Goal: Check status: Check status

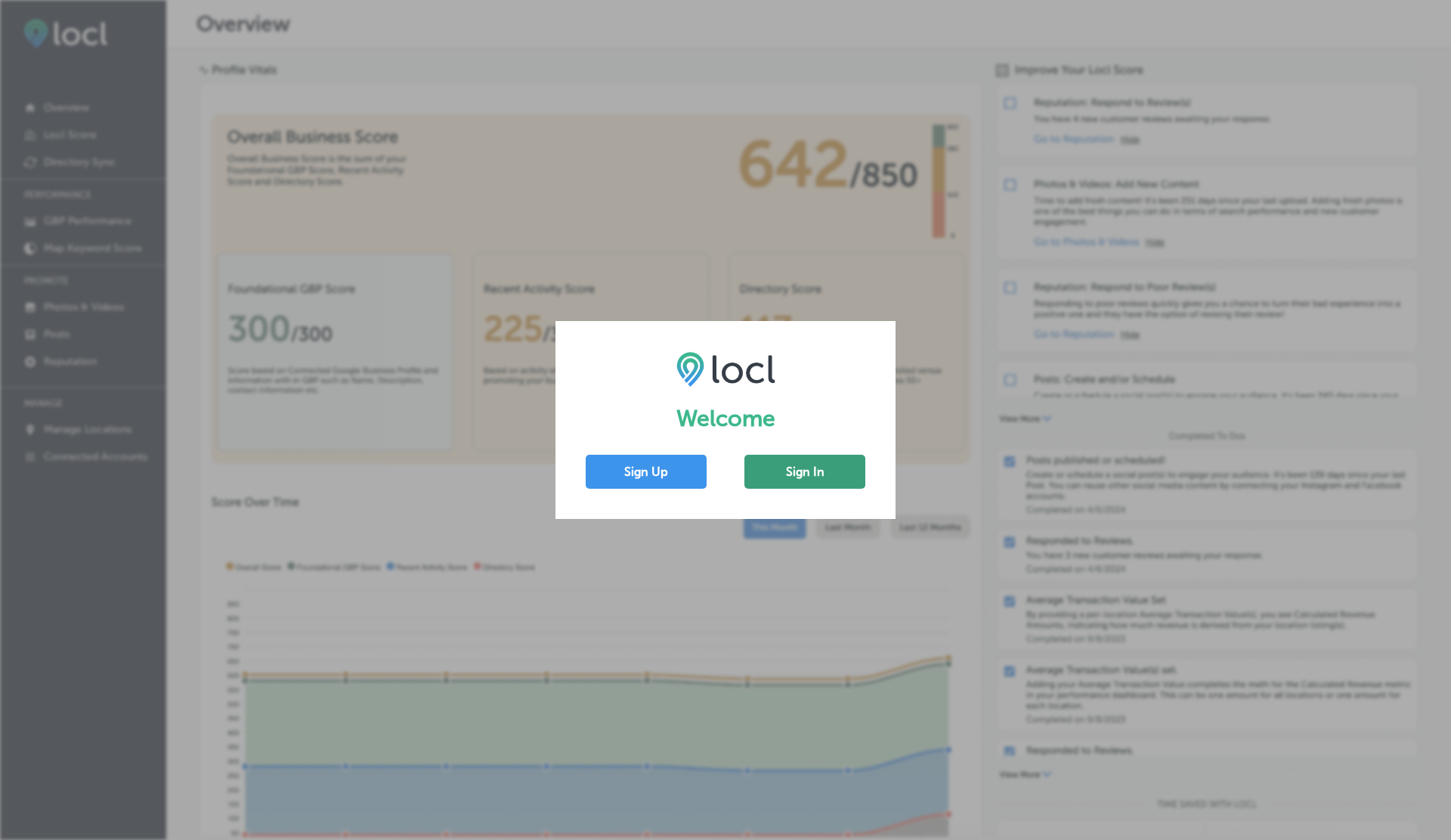
click at [805, 471] on button "Sign In" at bounding box center [805, 471] width 121 height 34
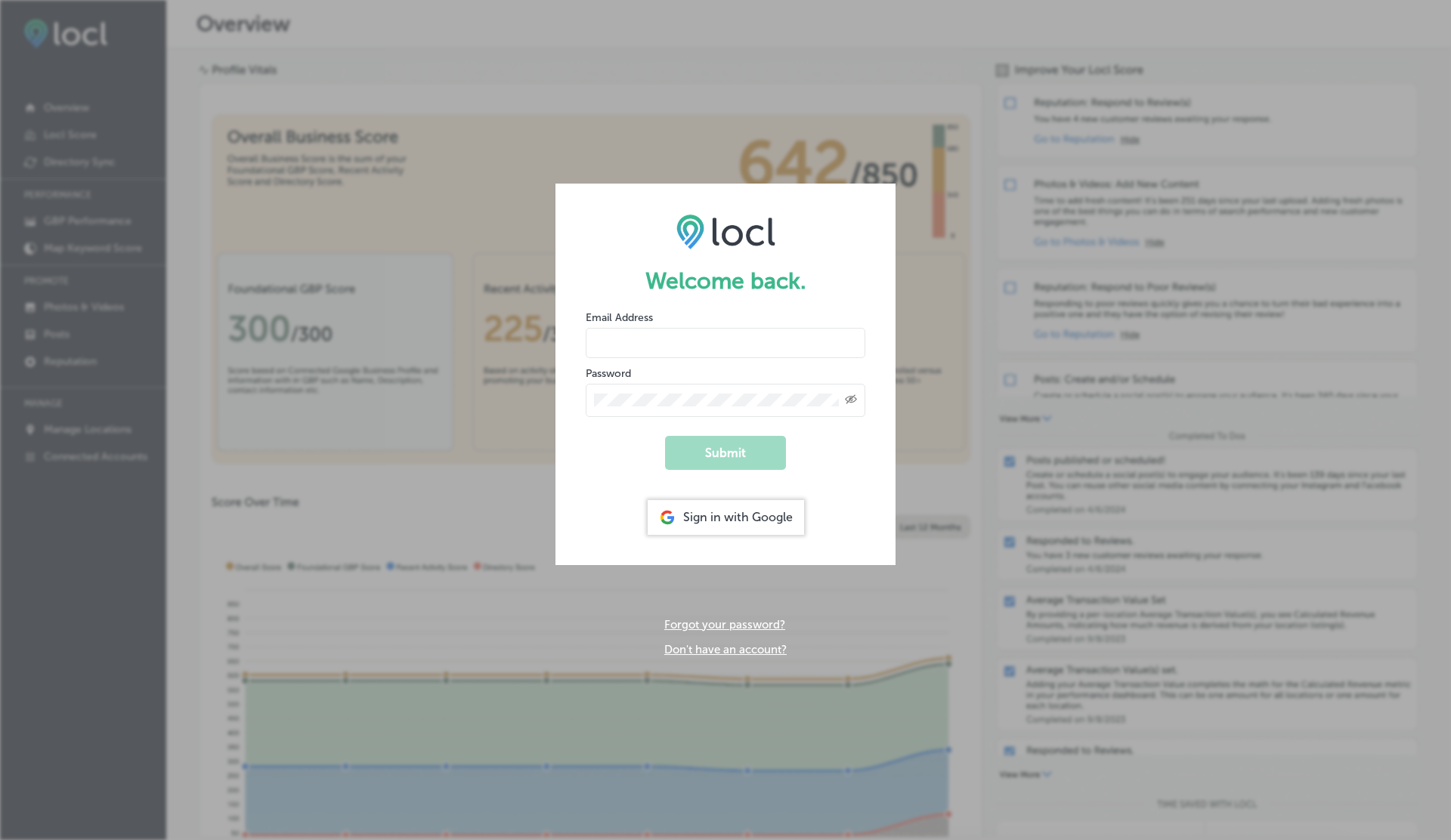
click at [684, 345] on input "email" at bounding box center [726, 343] width 280 height 30
type input "[EMAIL_ADDRESS][DOMAIN_NAME]"
click at [665, 436] on button "Submit" at bounding box center [726, 452] width 121 height 34
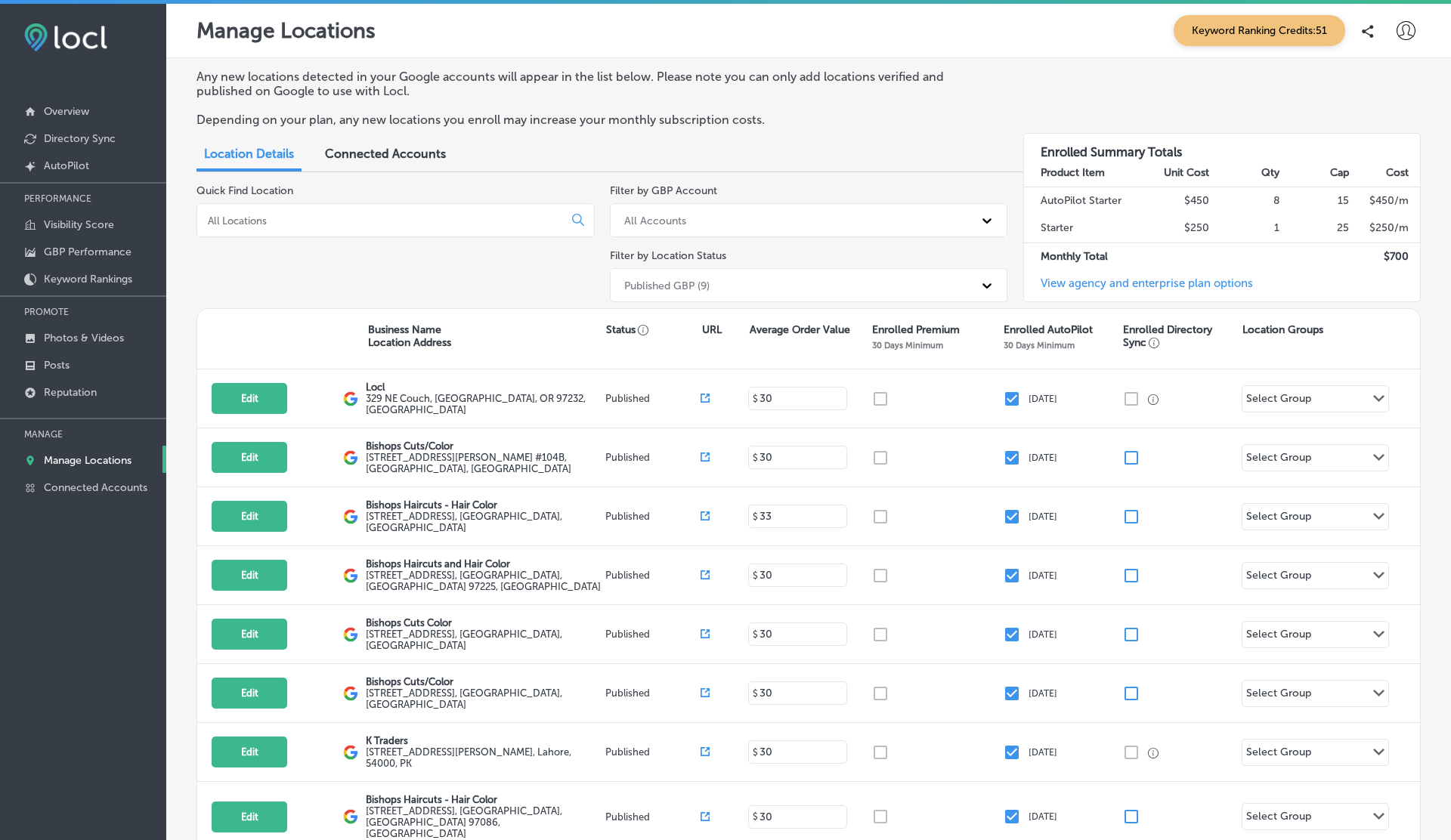
click at [85, 207] on p "PERFORMANCE" at bounding box center [83, 199] width 166 height 22
click at [84, 227] on p "Visibility Score" at bounding box center [79, 224] width 71 height 13
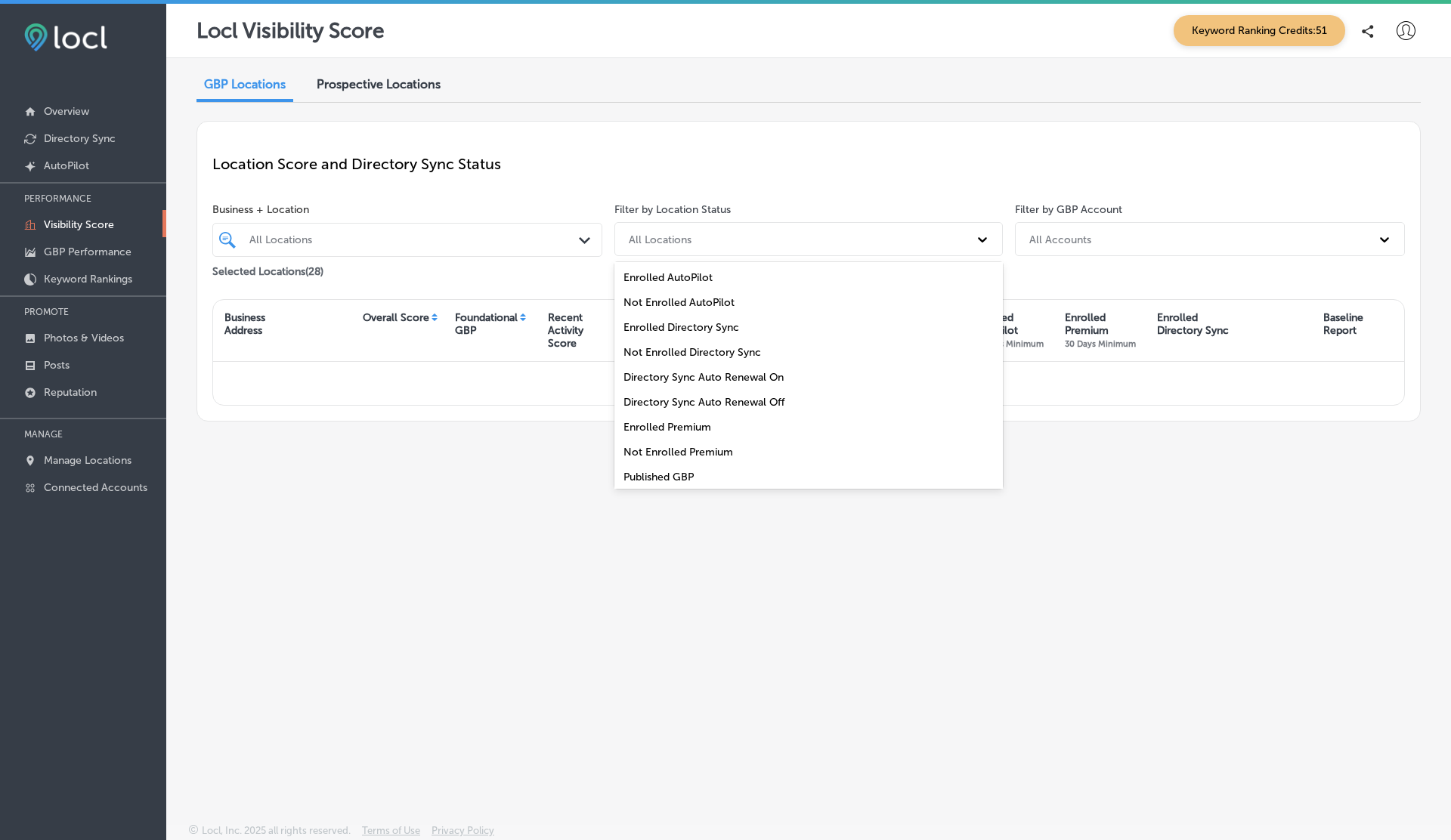
click at [795, 235] on div "All Locations" at bounding box center [794, 239] width 347 height 25
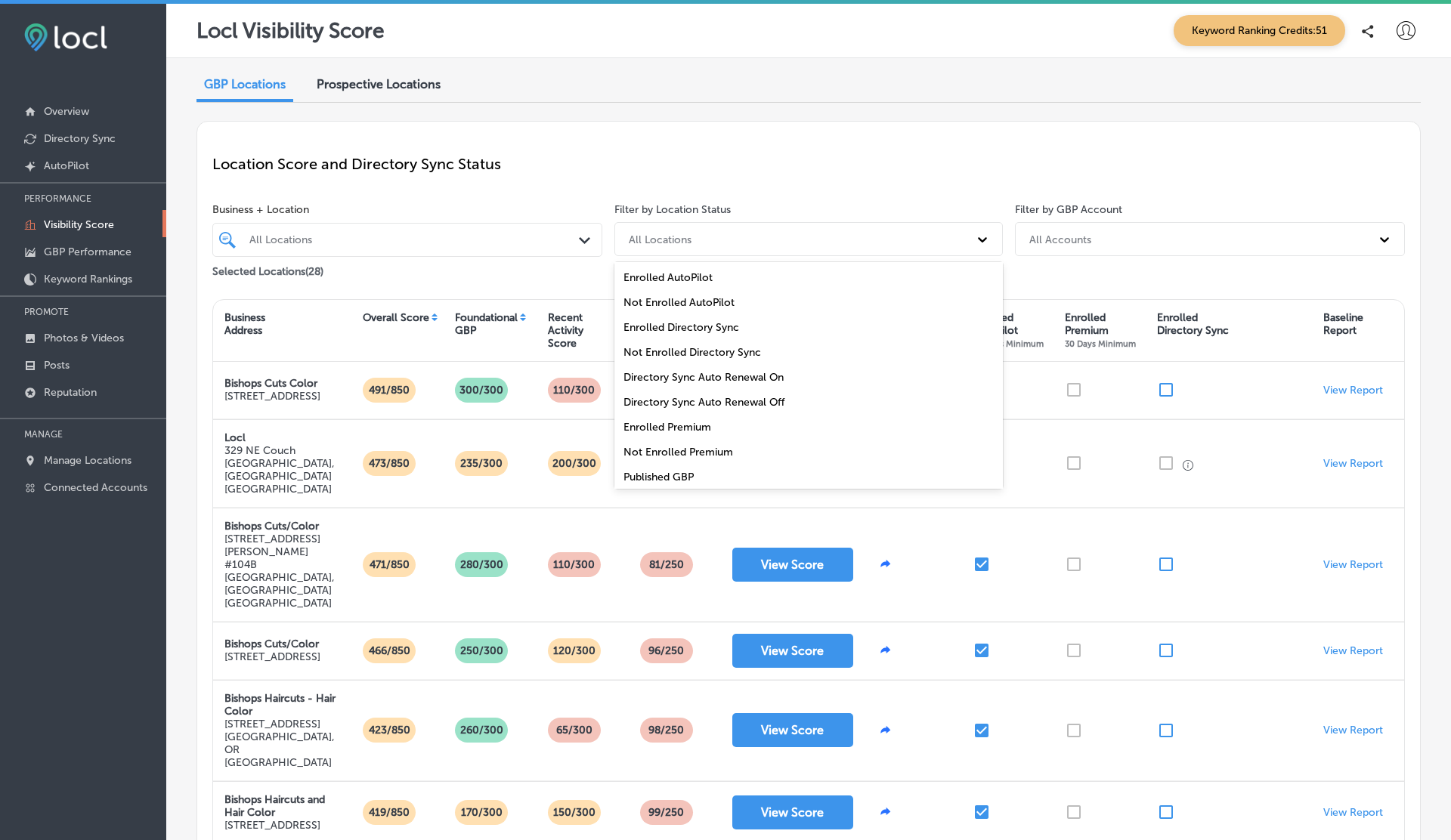
click at [708, 110] on div "GBP Locations Prospective Locations Location Score and Directory Sync Status Bu…" at bounding box center [808, 644] width 1285 height 1172
